Goal: Transaction & Acquisition: Purchase product/service

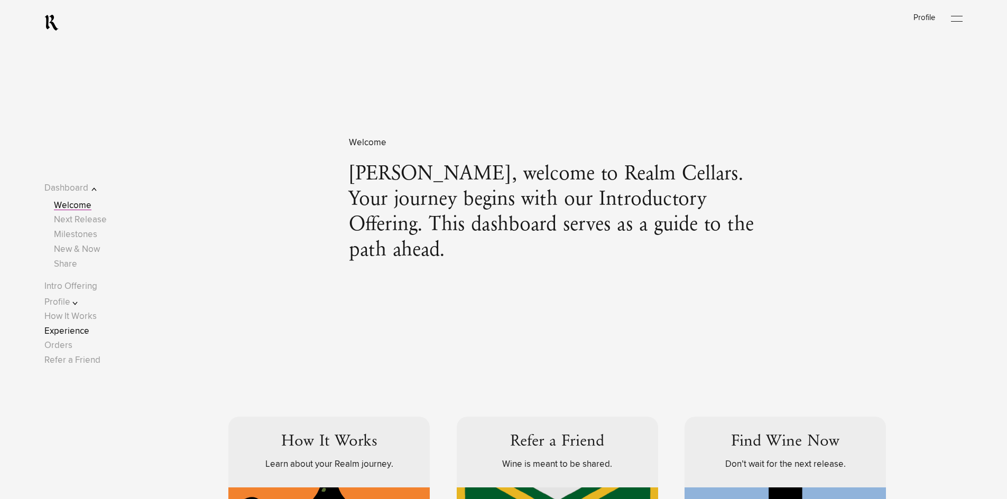
click at [66, 330] on link "Experience" at bounding box center [66, 331] width 45 height 9
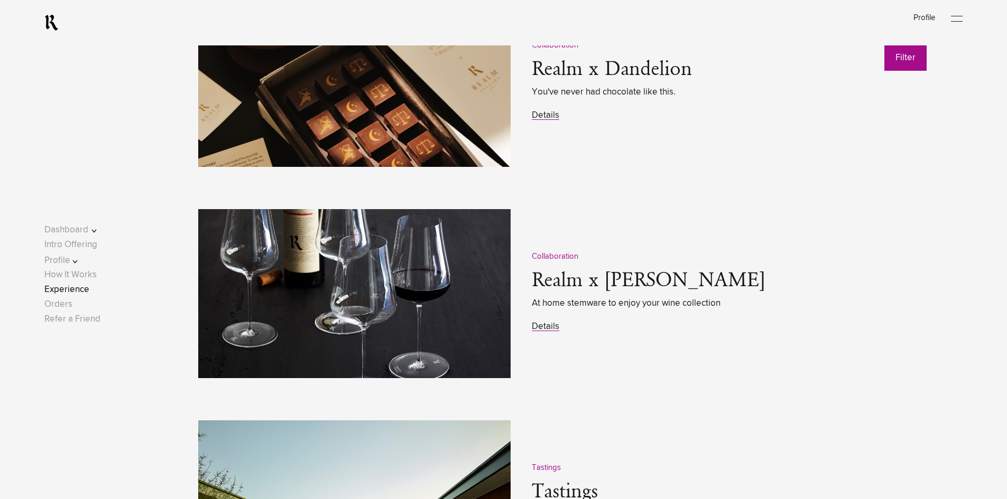
scroll to position [1638, 0]
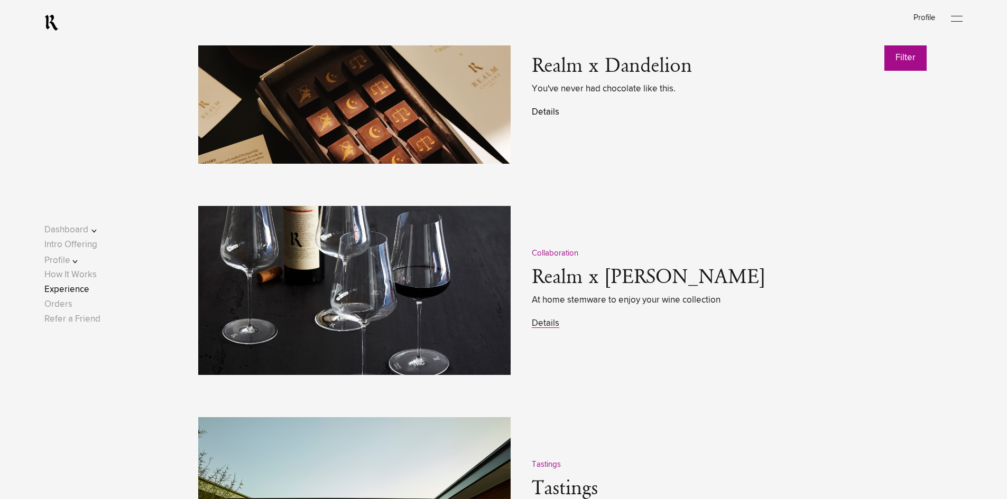
click at [548, 116] on link "Details" at bounding box center [545, 112] width 27 height 9
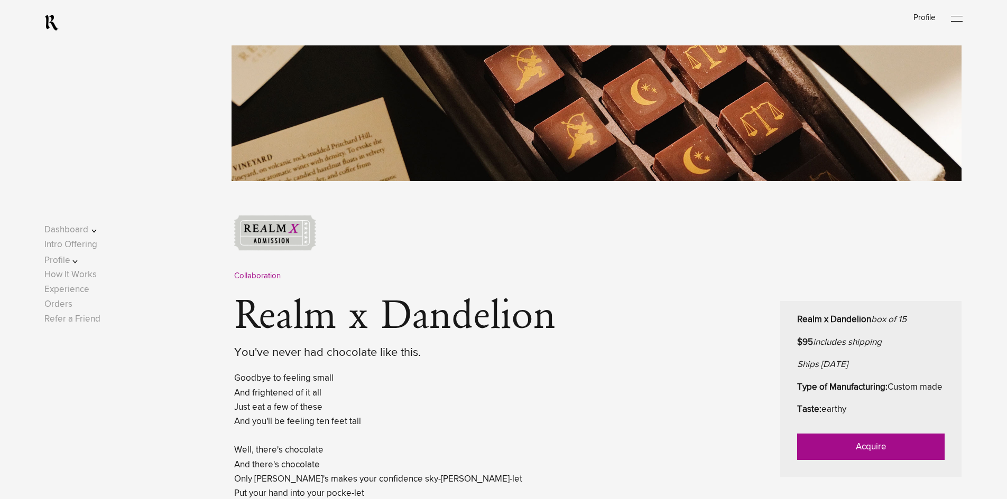
scroll to position [476, 0]
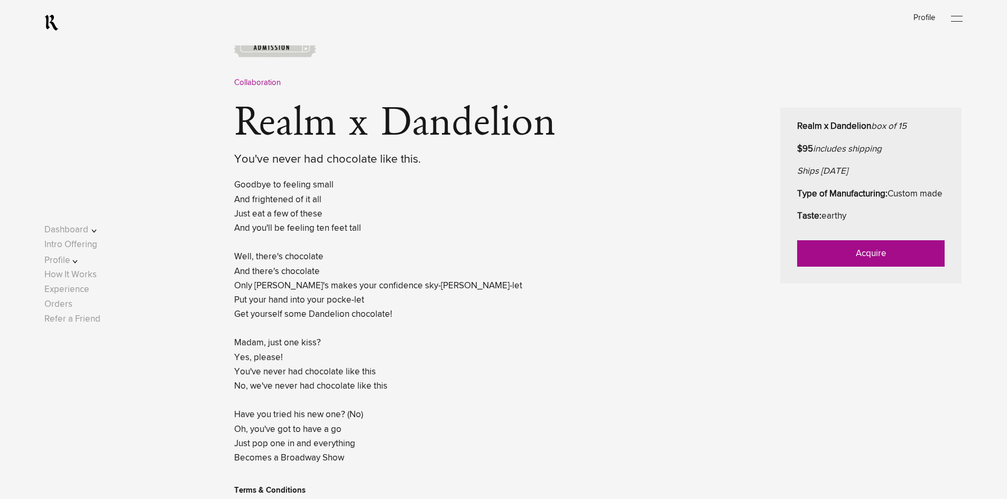
click at [870, 266] on link "Acquire" at bounding box center [870, 253] width 147 height 26
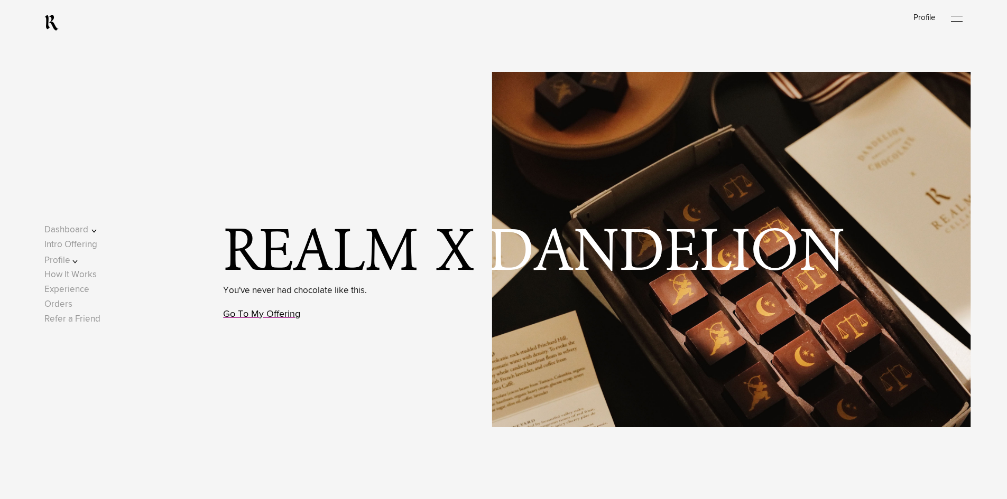
click at [240, 317] on link "Go To My Offering" at bounding box center [261, 315] width 77 height 10
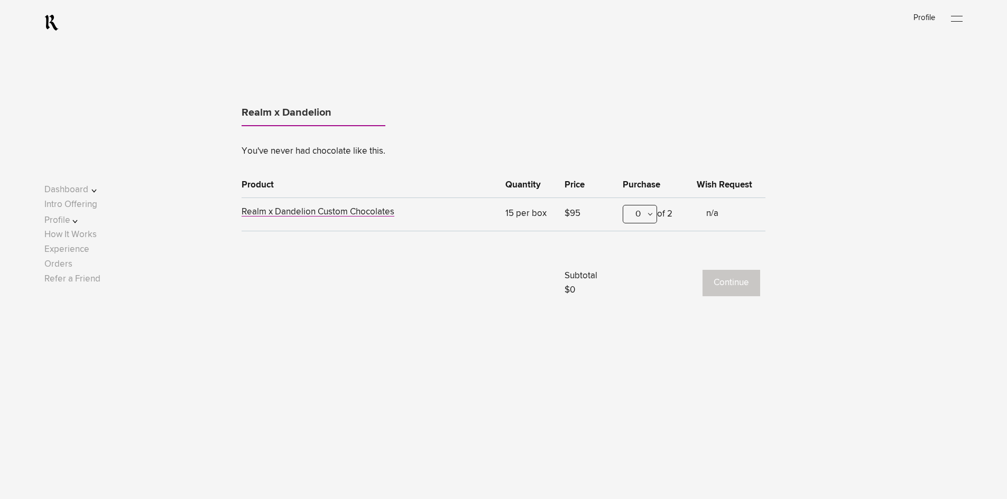
scroll to position [634, 0]
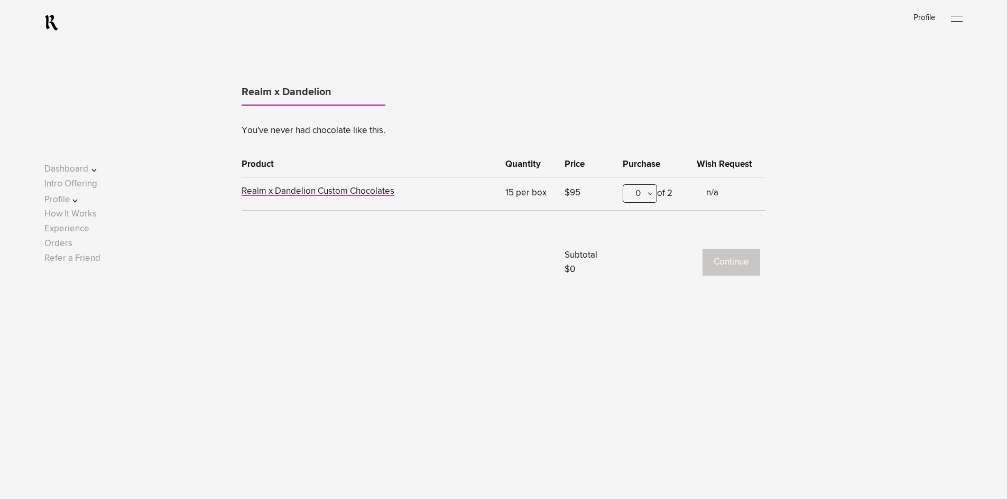
click at [641, 191] on div "0" at bounding box center [640, 193] width 34 height 18
click at [638, 250] on div "1" at bounding box center [639, 246] width 33 height 26
click at [720, 261] on button "Continue" at bounding box center [731, 262] width 58 height 26
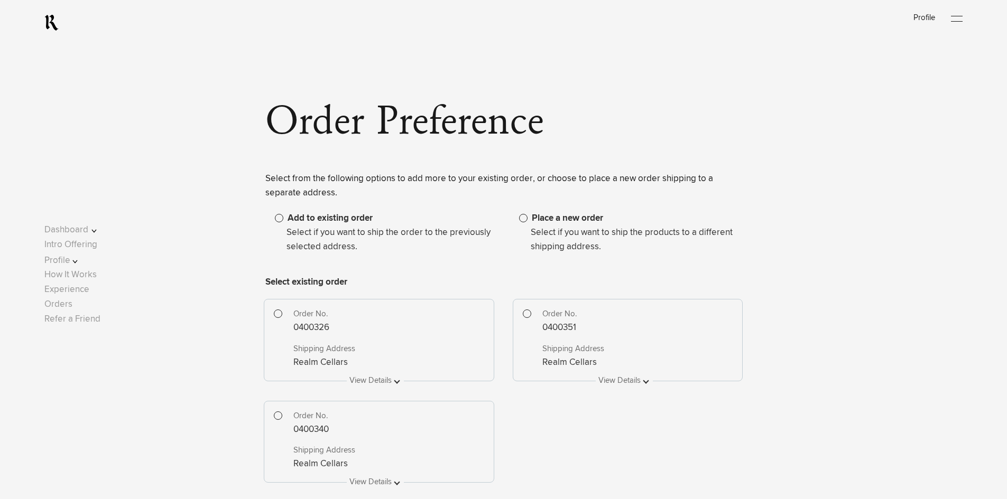
click at [527, 221] on label "Place a new order" at bounding box center [561, 218] width 84 height 9
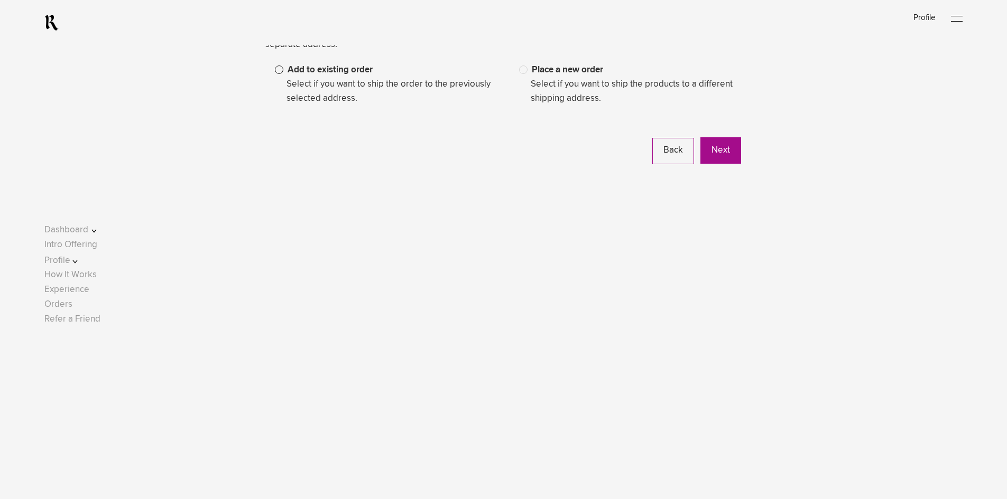
scroll to position [159, 0]
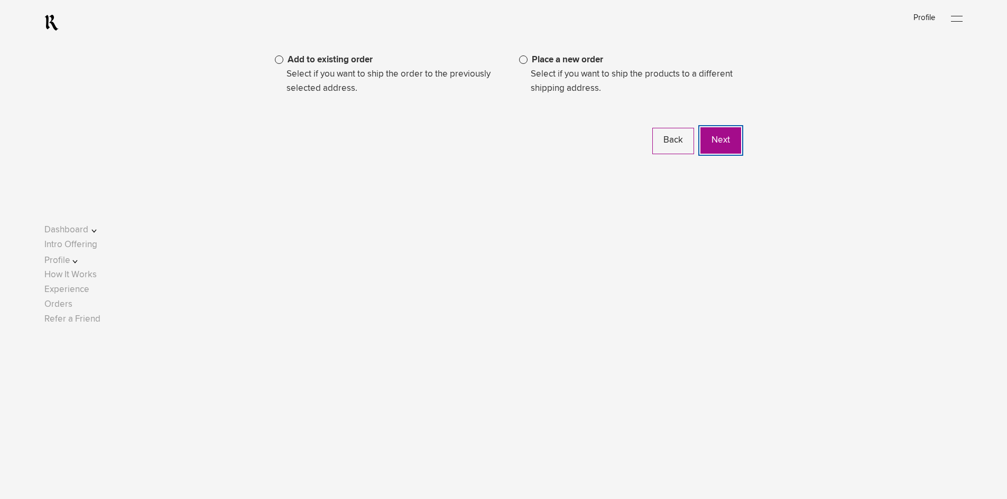
click at [728, 144] on button "Next" at bounding box center [720, 140] width 41 height 26
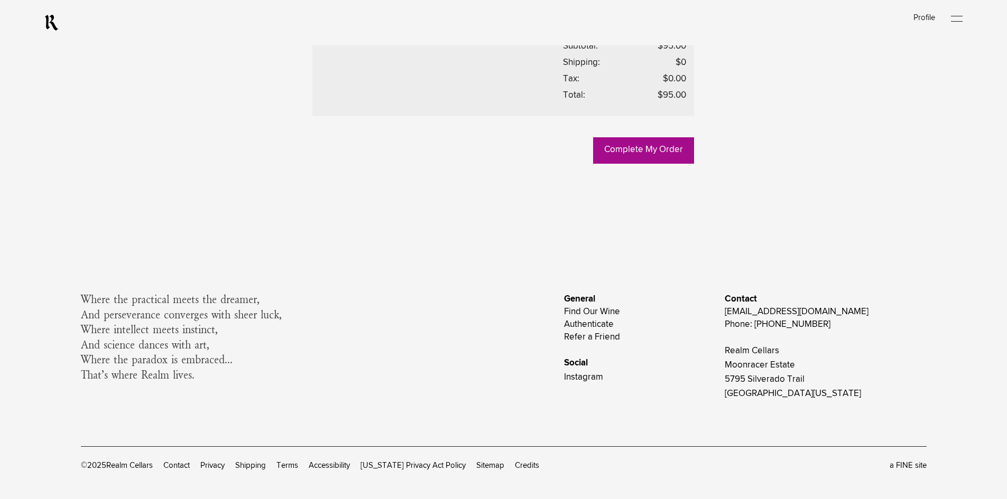
scroll to position [581, 0]
drag, startPoint x: 657, startPoint y: 204, endPoint x: 710, endPoint y: 265, distance: 80.9
drag, startPoint x: 663, startPoint y: 244, endPoint x: 723, endPoint y: 235, distance: 60.3
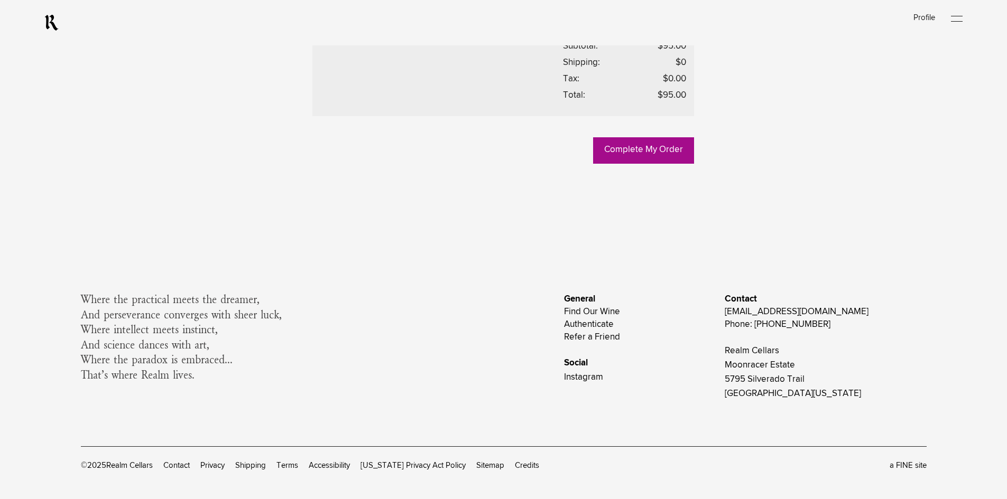
click at [678, 84] on lightning-formatted-number "$0.00" at bounding box center [674, 79] width 23 height 9
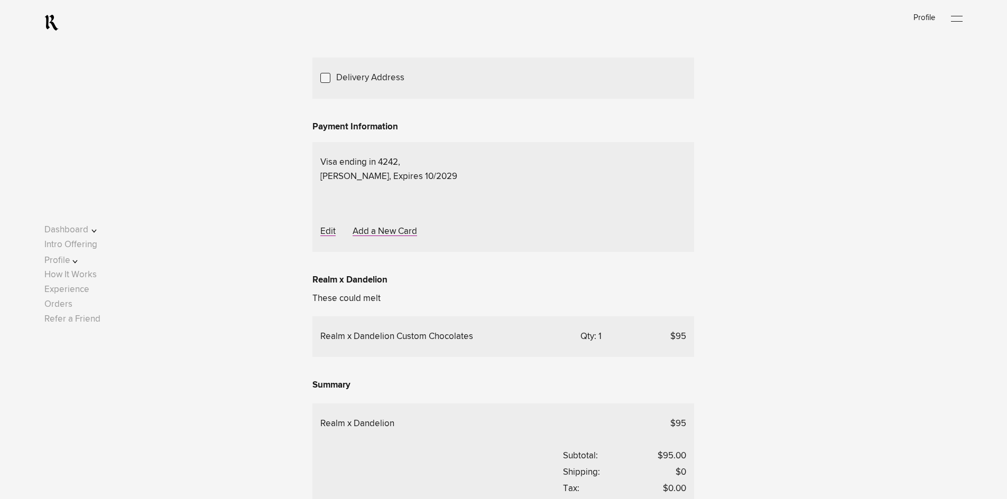
scroll to position [159, 0]
drag, startPoint x: 338, startPoint y: 289, endPoint x: 666, endPoint y: 286, distance: 328.2
click at [665, 286] on div "Delivery Method Delivery Address Selected Address Bryan Sturmer Realm Cellars 5…" at bounding box center [503, 302] width 382 height 541
click at [666, 286] on div "Delivery Method Delivery Address Selected Address Bryan Sturmer Realm Cellars 5…" at bounding box center [503, 302] width 382 height 541
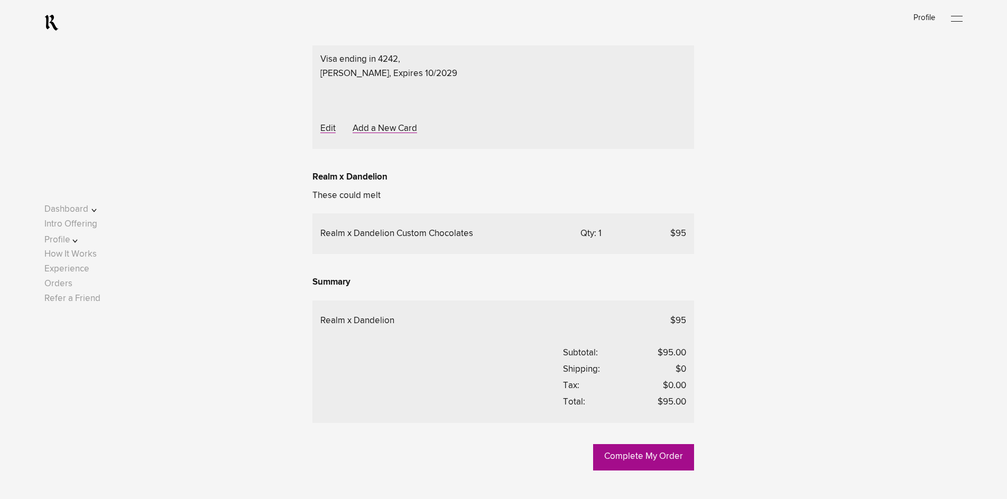
scroll to position [264, 0]
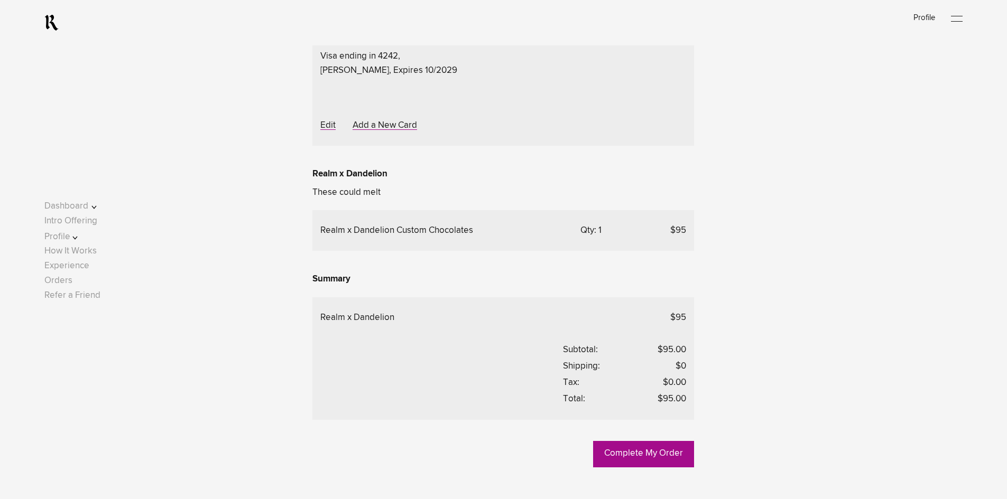
click at [765, 269] on div "Complete My Order Go Back To My Offering Delivery Method Delivery Address Selec…" at bounding box center [503, 154] width 918 height 626
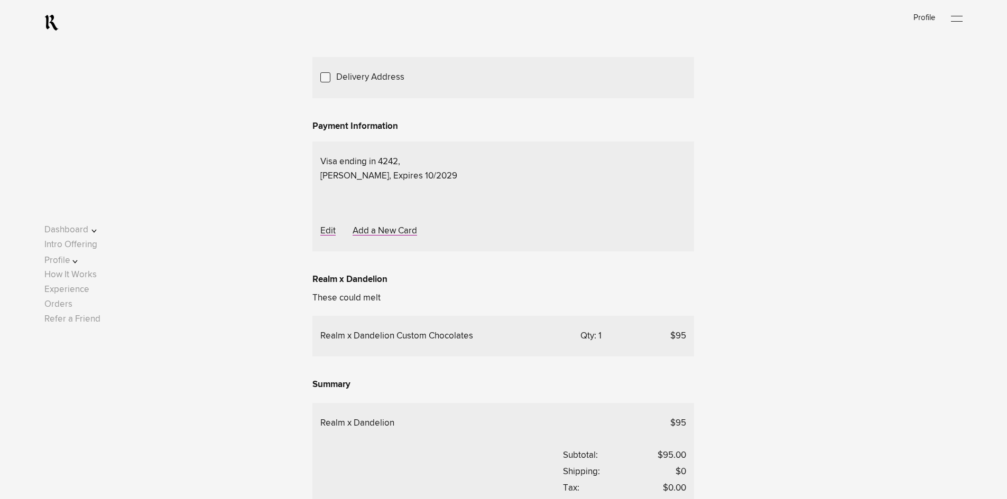
scroll to position [0, 0]
